Goal: Information Seeking & Learning: Learn about a topic

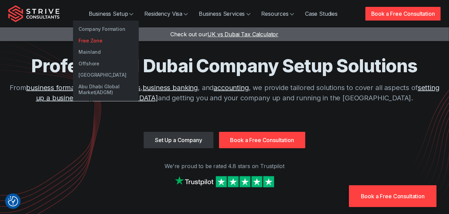
click at [95, 36] on link "Free Zone" at bounding box center [106, 41] width 66 height 12
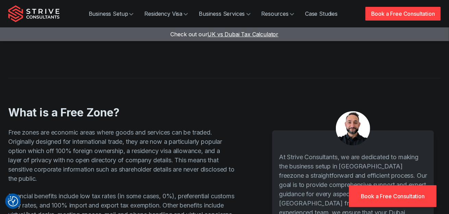
scroll to position [563, 0]
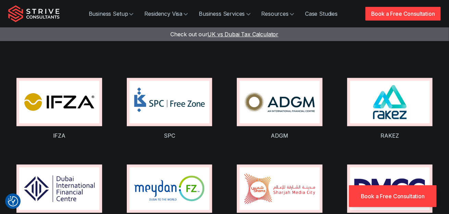
click at [401, 81] on img at bounding box center [390, 102] width 80 height 43
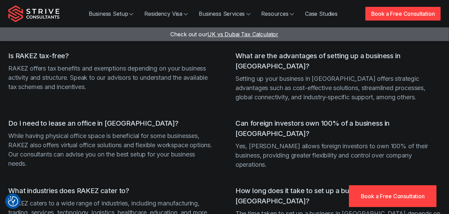
scroll to position [1500, 0]
